Goal: Transaction & Acquisition: Book appointment/travel/reservation

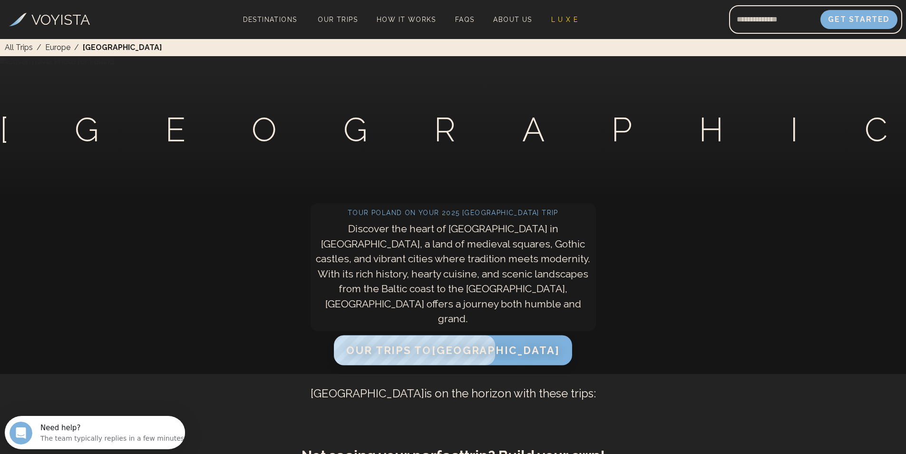
click at [466, 344] on span "Our Trips to [GEOGRAPHIC_DATA]" at bounding box center [452, 350] width 213 height 12
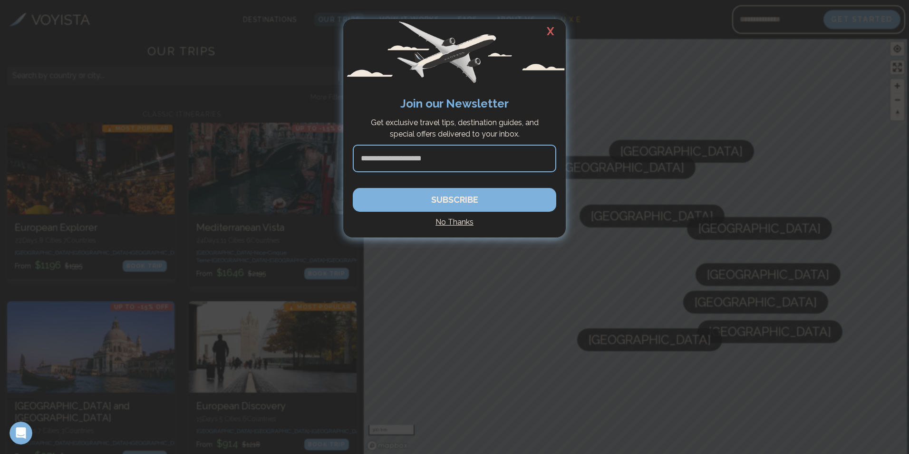
click at [462, 219] on h4 "No Thanks" at bounding box center [455, 221] width 204 height 11
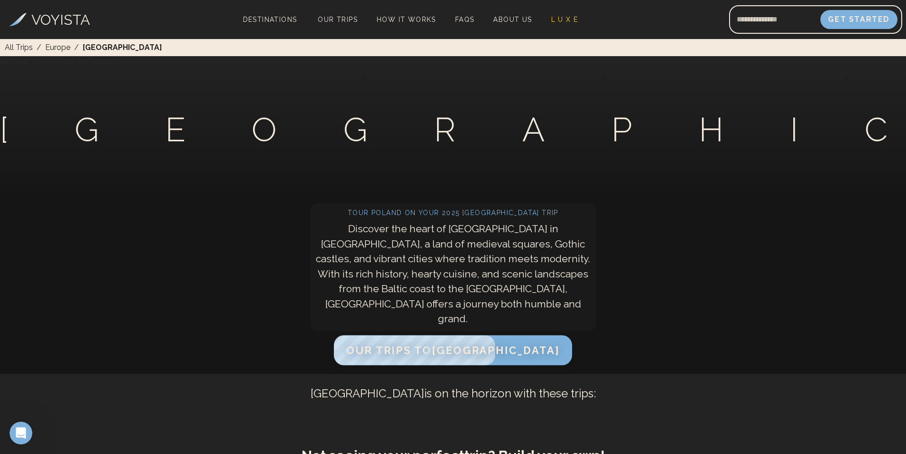
click at [449, 351] on span "Our Trips to [GEOGRAPHIC_DATA]" at bounding box center [452, 350] width 213 height 12
click at [441, 345] on span "Our Trips to [GEOGRAPHIC_DATA]" at bounding box center [452, 350] width 213 height 12
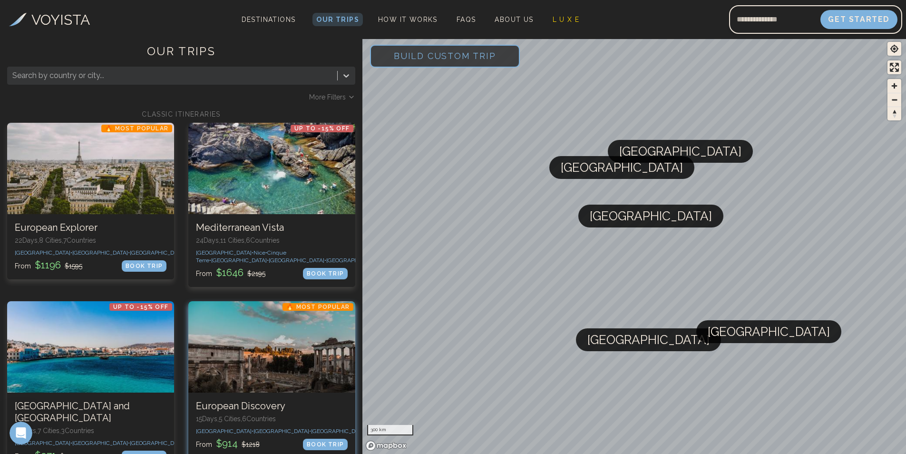
click at [242, 411] on h3 "European Discovery" at bounding box center [272, 406] width 152 height 12
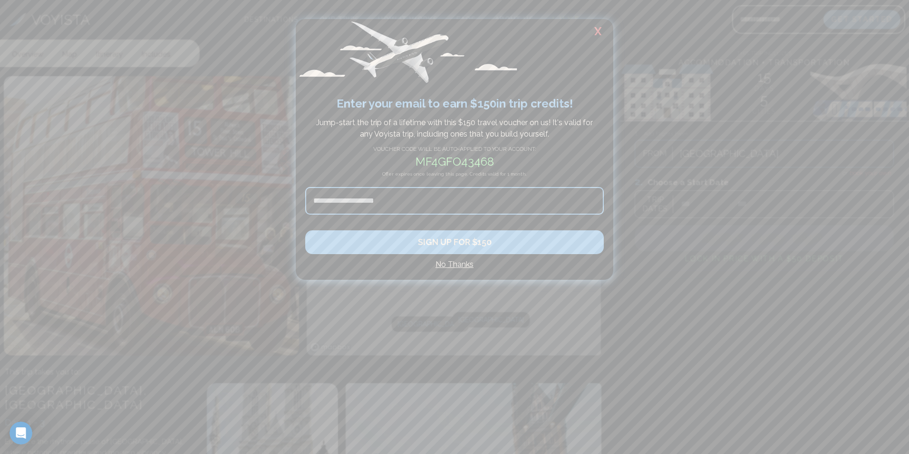
click at [456, 260] on h4 "No Thanks" at bounding box center [454, 264] width 299 height 11
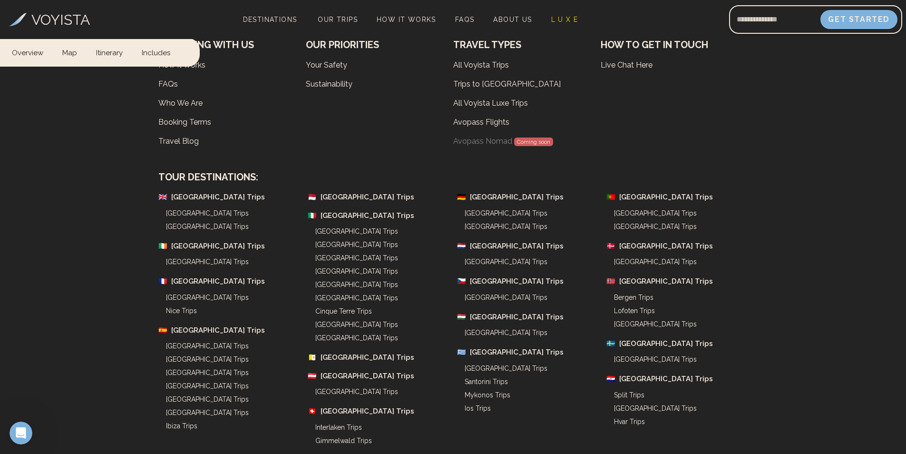
scroll to position [4307, 0]
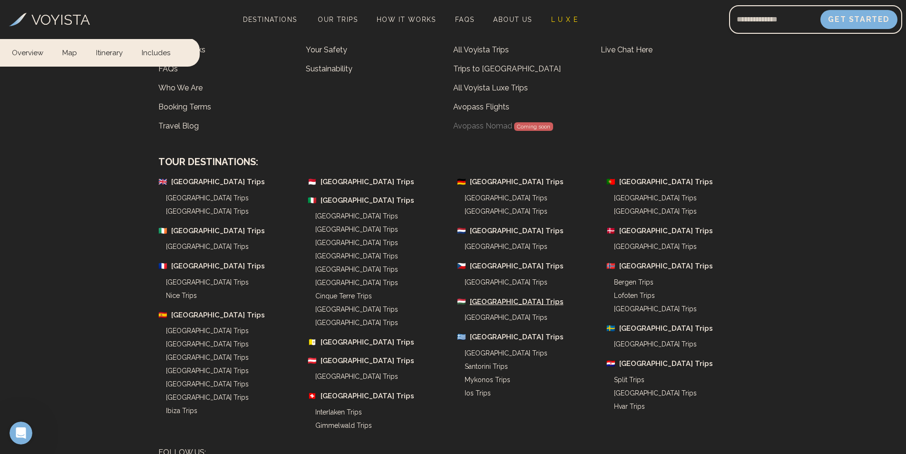
click at [487, 296] on link "Hungary Trips" at bounding box center [517, 301] width 94 height 11
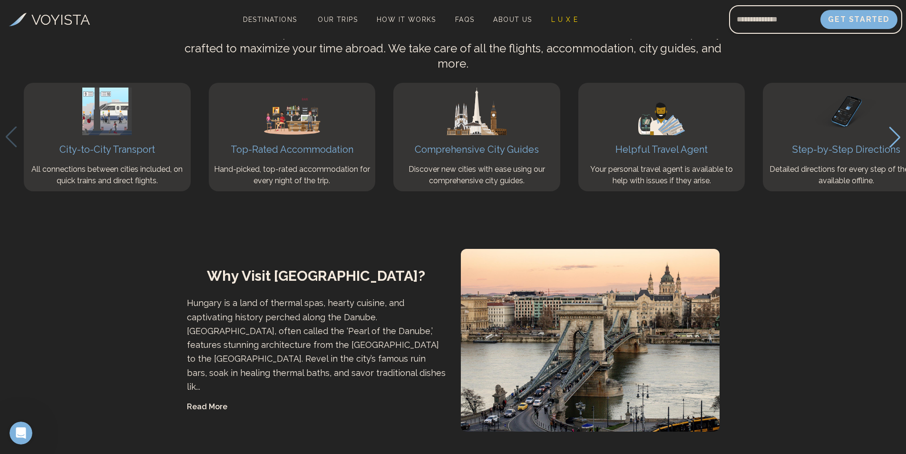
scroll to position [2737, 0]
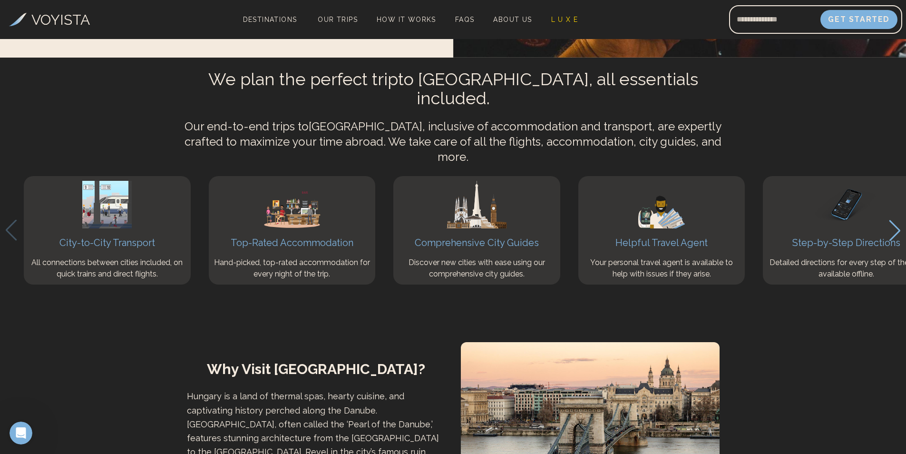
click at [899, 220] on icon "Next slide" at bounding box center [894, 230] width 13 height 21
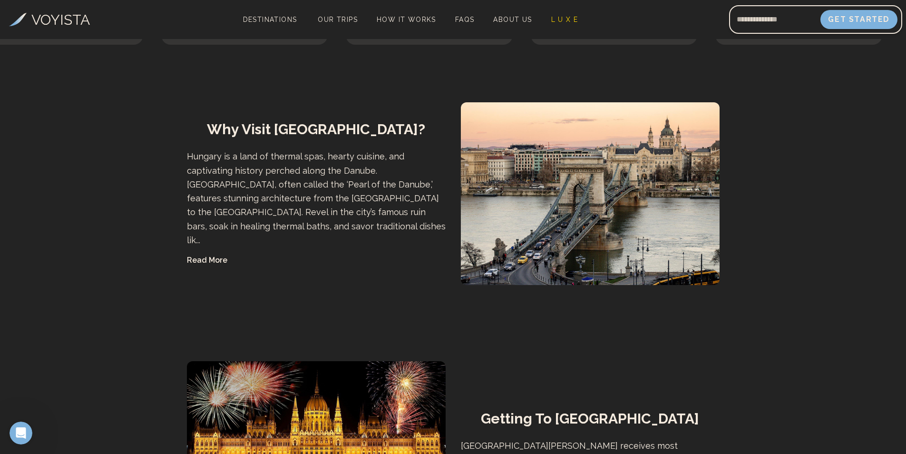
scroll to position [3070, 0]
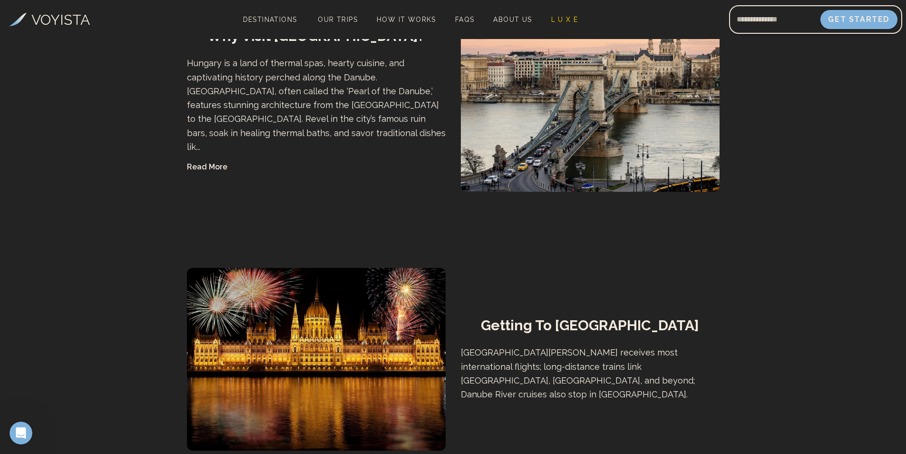
drag, startPoint x: 906, startPoint y: 238, endPoint x: 910, endPoint y: 283, distance: 44.5
click at [906, 283] on html "VOYISTA Destinations Our Trips How It Works FAQs About Us L U X E Get Started A…" at bounding box center [453, 183] width 906 height 6506
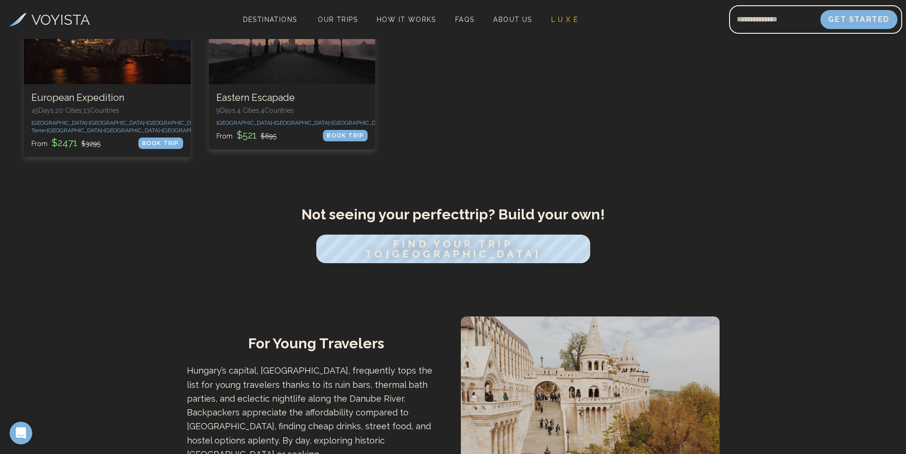
scroll to position [0, 0]
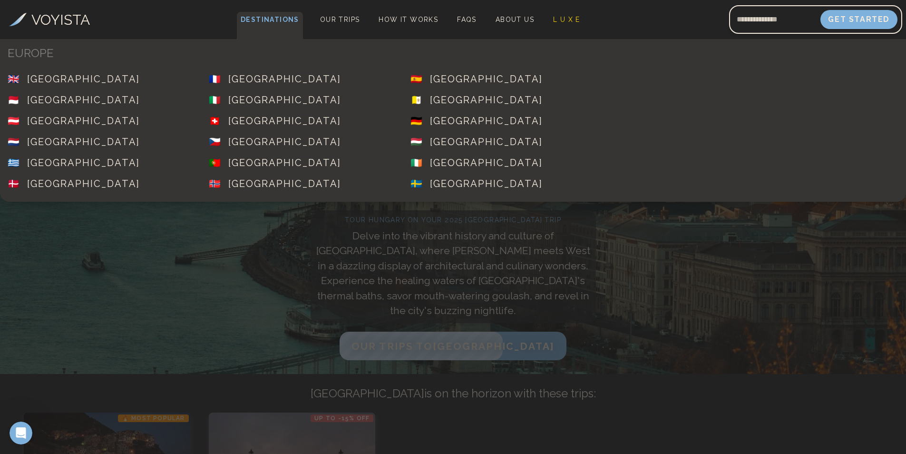
click at [264, 20] on span "Destinations" at bounding box center [270, 26] width 66 height 28
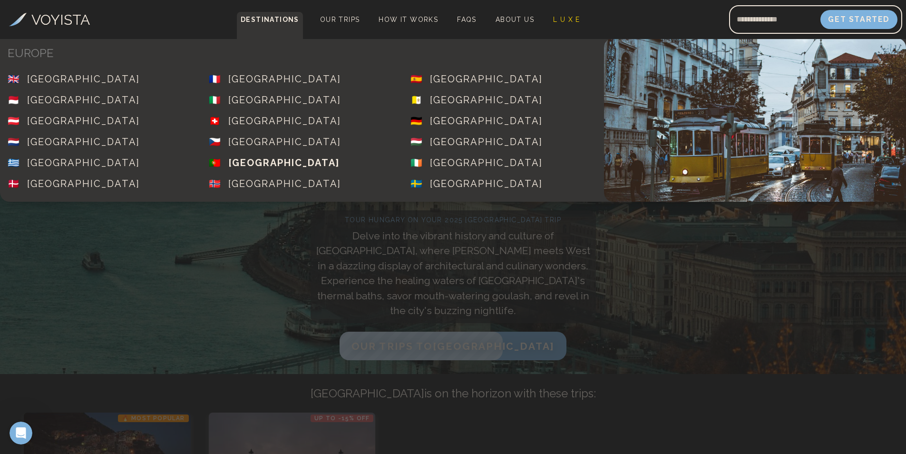
click at [254, 163] on div "[GEOGRAPHIC_DATA]" at bounding box center [283, 162] width 111 height 13
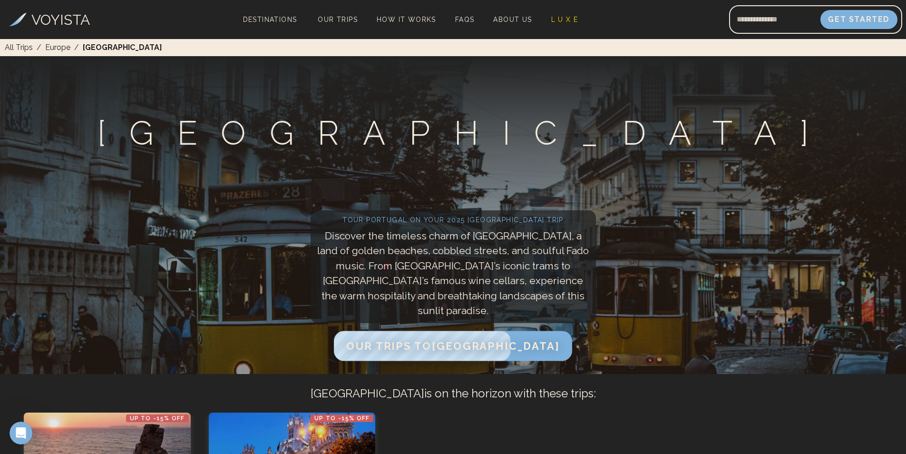
click at [454, 340] on span "Our Trips to [GEOGRAPHIC_DATA]" at bounding box center [452, 346] width 213 height 12
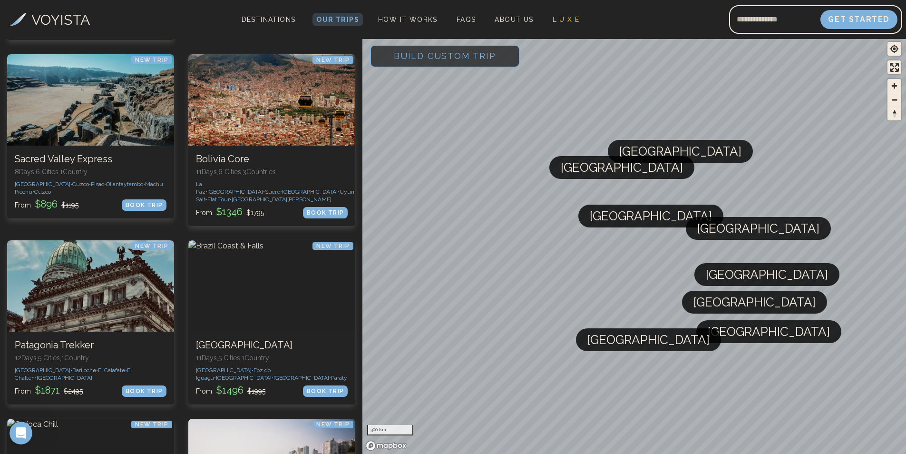
scroll to position [2602, 0]
